Goal: Navigation & Orientation: Find specific page/section

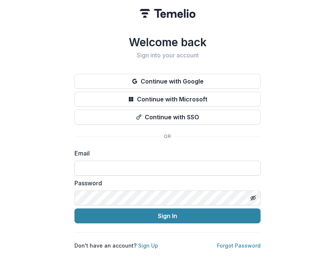
click at [143, 164] on input at bounding box center [167, 168] width 186 height 15
click at [155, 142] on div "Welcome back Sign into your account Continue with Google Continue with Microsof…" at bounding box center [167, 142] width 186 height 214
click at [99, 171] on input at bounding box center [167, 168] width 186 height 15
type input "**********"
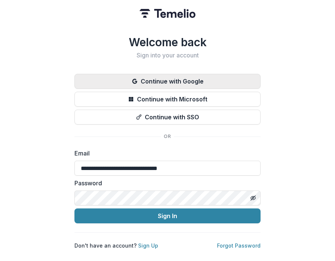
click at [125, 76] on button "Continue with Google" at bounding box center [167, 81] width 186 height 15
click at [149, 79] on button "Continue with Google" at bounding box center [167, 81] width 186 height 15
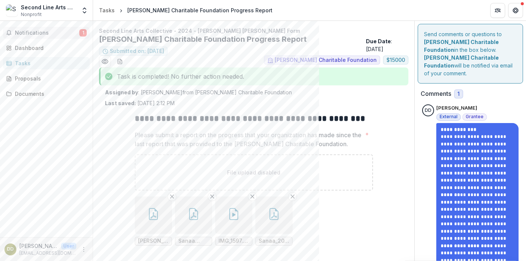
click at [45, 34] on span "Notifications" at bounding box center [47, 33] width 64 height 6
click at [39, 79] on div "Proposals" at bounding box center [49, 78] width 69 height 8
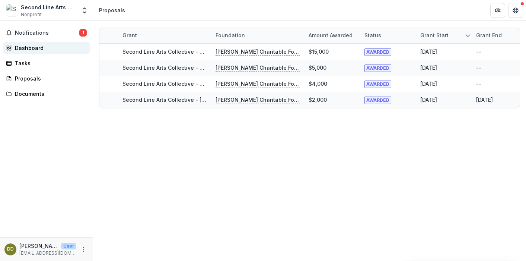
click at [35, 47] on div "Dashboard" at bounding box center [49, 48] width 69 height 8
